Goal: Task Accomplishment & Management: Complete application form

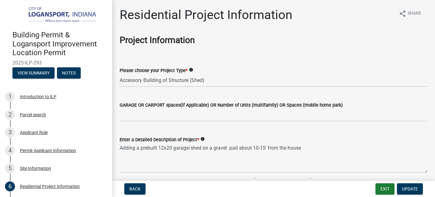
select select "379f7339-6ec9-4c1f-82ba-971c465cc0e0"
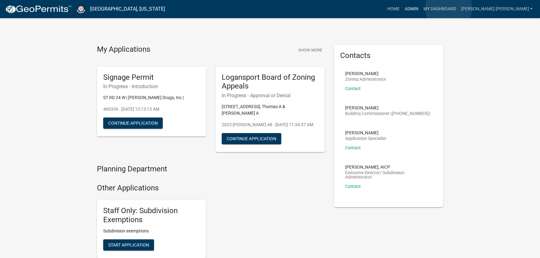
click at [421, 8] on link "Admin" at bounding box center [411, 9] width 19 height 12
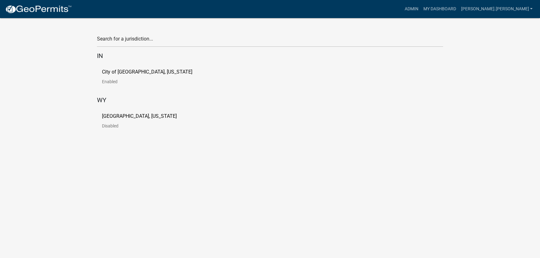
click at [116, 77] on link "City of [GEOGRAPHIC_DATA], [US_STATE] Enabled" at bounding box center [152, 79] width 100 height 19
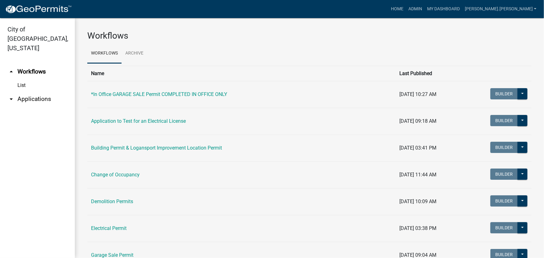
click at [32, 92] on link "arrow_drop_down Applications" at bounding box center [37, 99] width 75 height 15
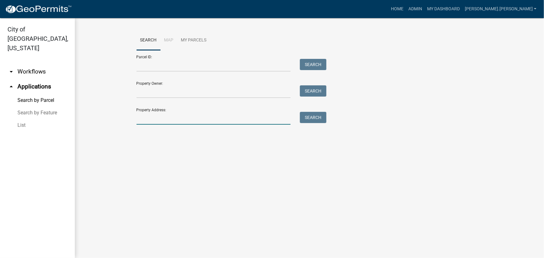
click at [176, 120] on input "Property Address:" at bounding box center [214, 118] width 154 height 13
click at [425, 9] on link "Admin" at bounding box center [415, 9] width 19 height 12
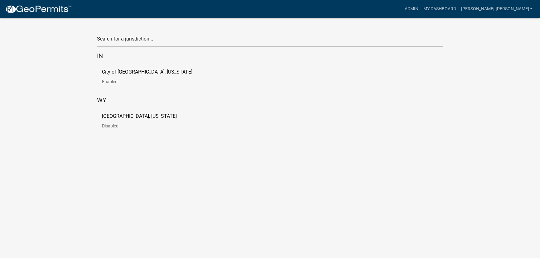
click at [108, 78] on link "City of [GEOGRAPHIC_DATA], [US_STATE] Enabled" at bounding box center [152, 79] width 100 height 19
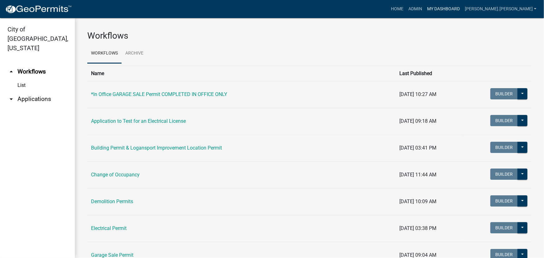
click at [463, 8] on link "My Dashboard" at bounding box center [444, 9] width 38 height 12
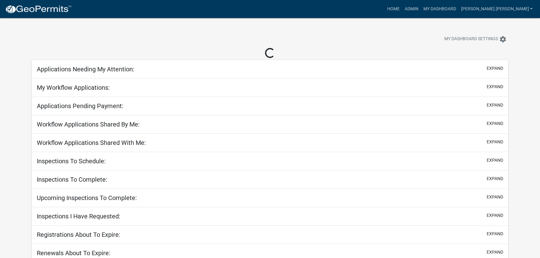
select select "3: 100"
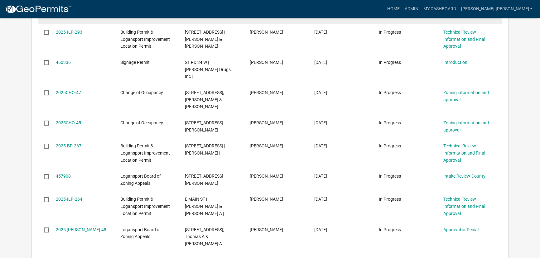
scroll to position [227, 0]
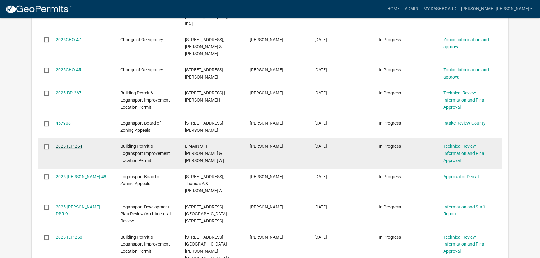
click at [63, 144] on link "2025-ILP-264" at bounding box center [69, 146] width 27 height 5
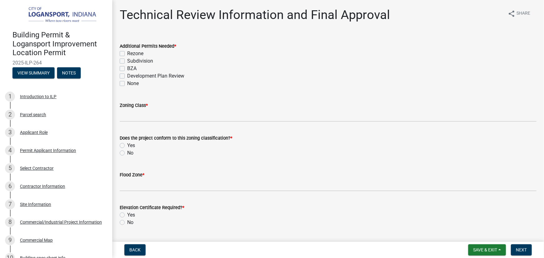
click at [127, 83] on label "None" at bounding box center [133, 83] width 12 height 7
click at [127, 83] on input "None" at bounding box center [129, 82] width 4 height 4
checkbox input "true"
checkbox input "false"
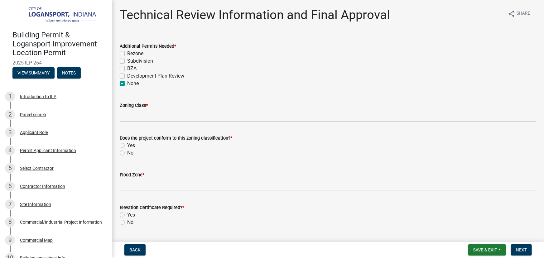
checkbox input "false"
checkbox input "true"
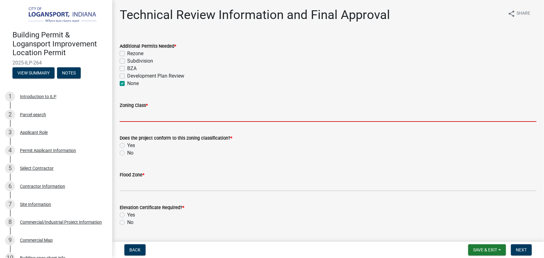
click at [140, 109] on input "Zoning Class *" at bounding box center [328, 115] width 417 height 13
click at [48, 221] on div "Commercial/Industrial Project Information" at bounding box center [61, 222] width 82 height 4
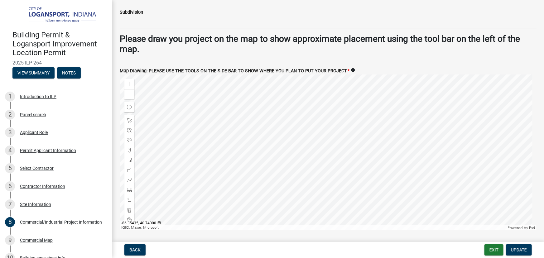
scroll to position [907, 0]
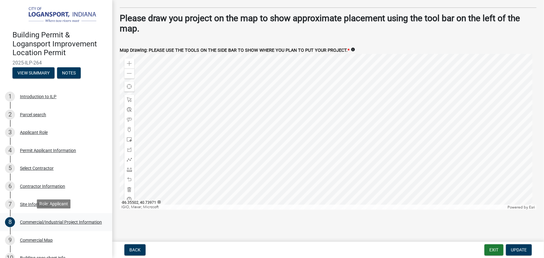
click at [28, 221] on div "Commercial/Industrial Project Information" at bounding box center [61, 222] width 82 height 4
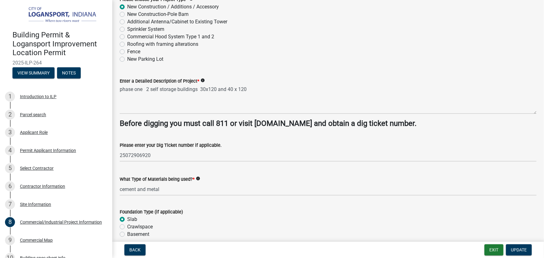
scroll to position [0, 0]
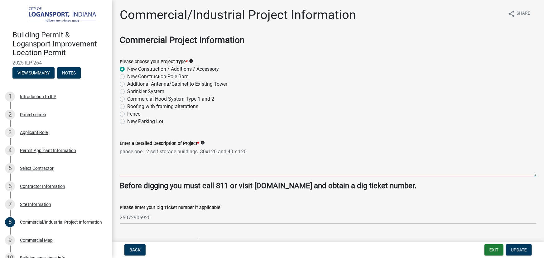
click at [249, 151] on textarea "phase one 2 self storage buildings 30x120 and 40 x 120" at bounding box center [328, 161] width 417 height 29
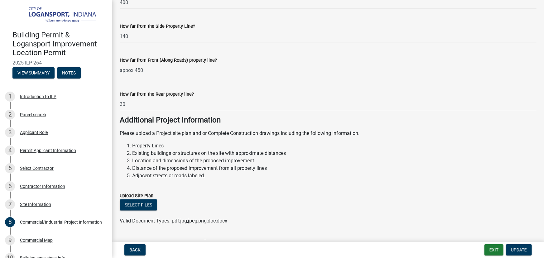
scroll to position [539, 0]
